Goal: Go to known website: Access a specific website the user already knows

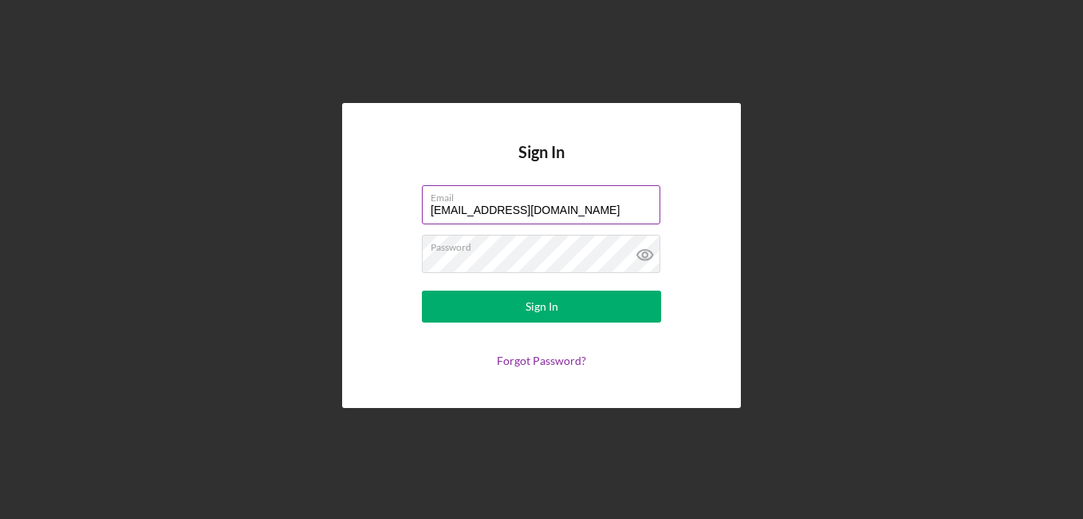
click at [626, 217] on input "[EMAIL_ADDRESS][DOMAIN_NAME]" at bounding box center [541, 204] width 239 height 38
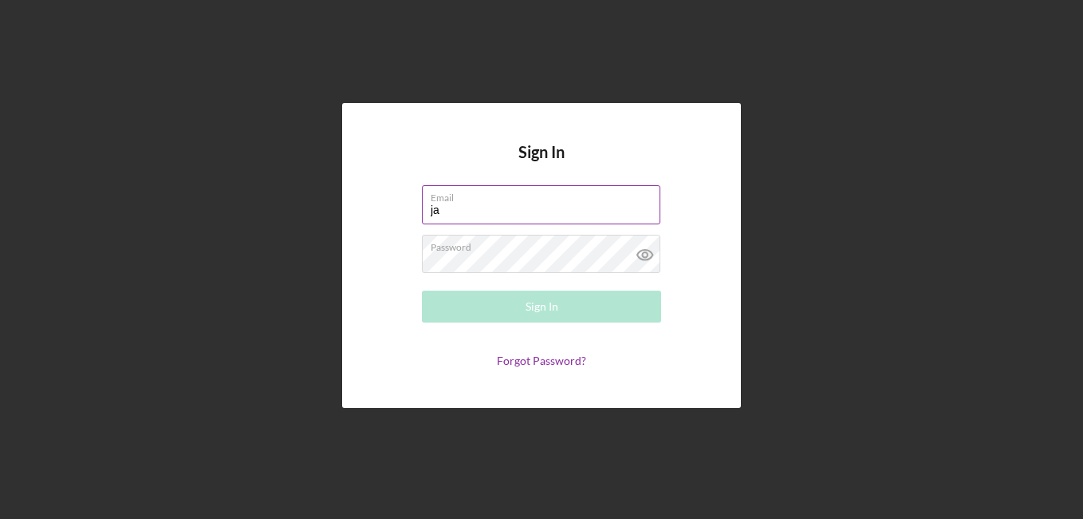
type input "j"
type input "[EMAIL_ADDRESS][DOMAIN_NAME]"
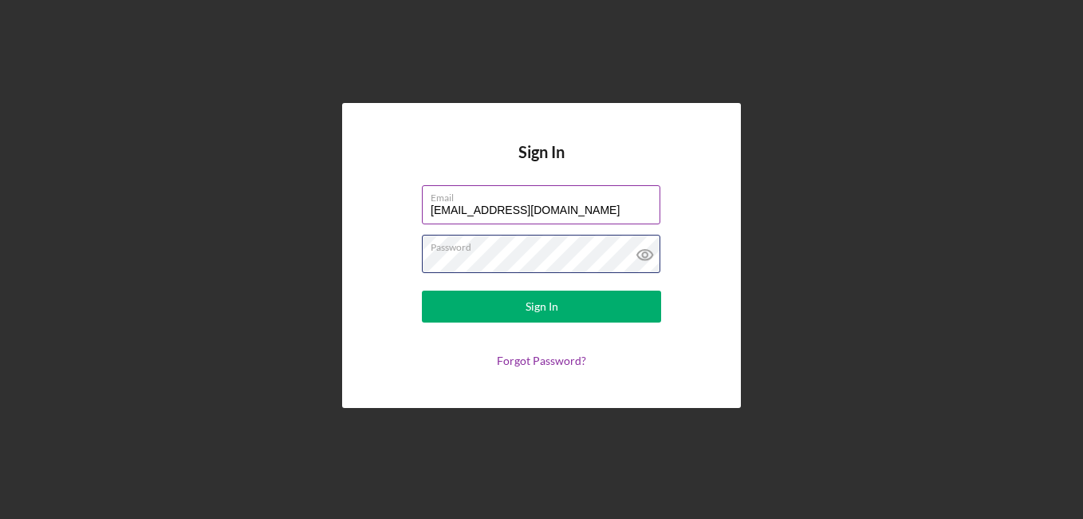
click at [422, 290] on button "Sign In" at bounding box center [541, 306] width 239 height 32
